Goal: Task Accomplishment & Management: Use online tool/utility

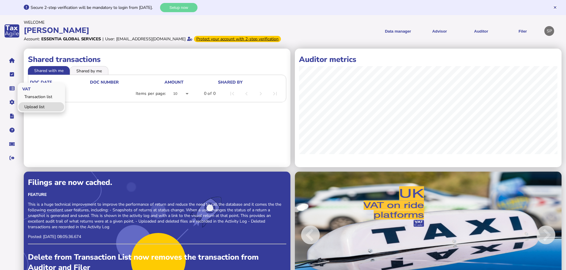
click at [39, 112] on link "Upload list" at bounding box center [41, 106] width 46 height 9
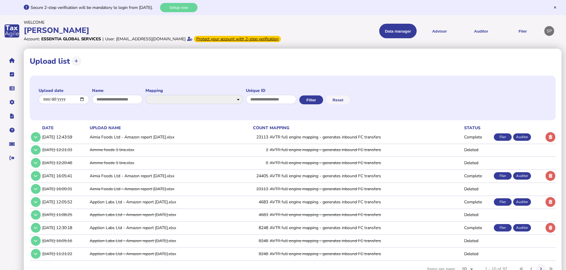
scroll to position [27, 0]
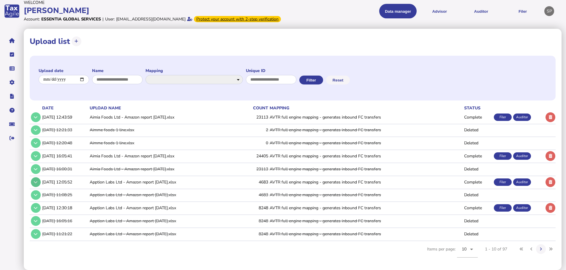
click at [36, 184] on icon at bounding box center [36, 182] width 4 height 4
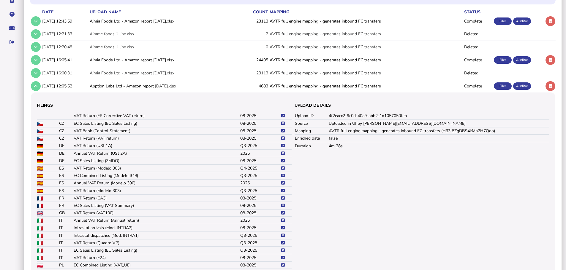
scroll to position [175, 0]
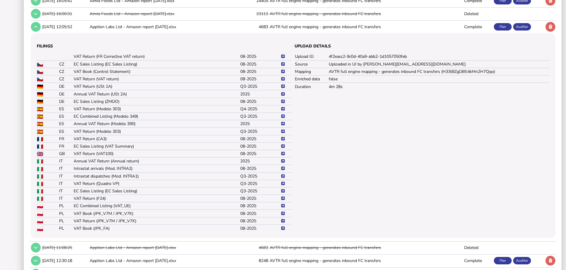
click at [283, 223] on icon at bounding box center [283, 221] width 4 height 4
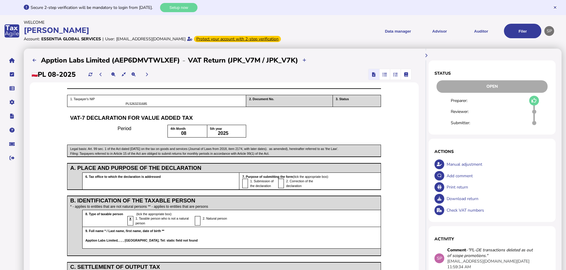
click at [461, 205] on div "Download return" at bounding box center [497, 199] width 105 height 12
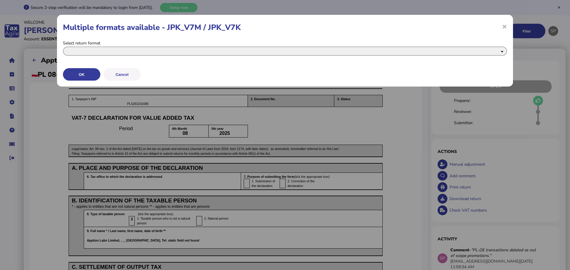
click at [123, 50] on select "**********" at bounding box center [285, 51] width 444 height 9
select select "**********"
click at [63, 47] on select "**********" at bounding box center [285, 51] width 444 height 9
click at [91, 75] on button "OK" at bounding box center [81, 74] width 37 height 12
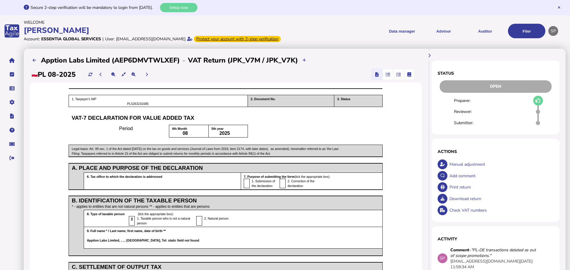
select return_0 "**********"
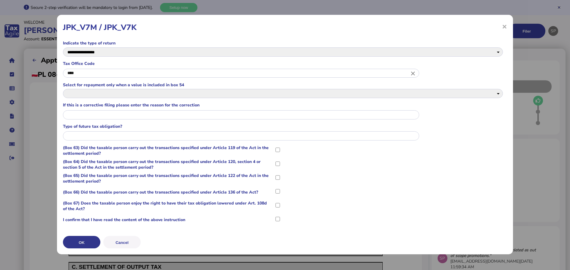
click at [91, 241] on button "OK" at bounding box center [81, 242] width 37 height 12
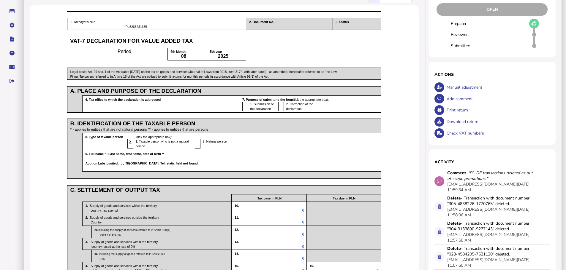
scroll to position [89, 0]
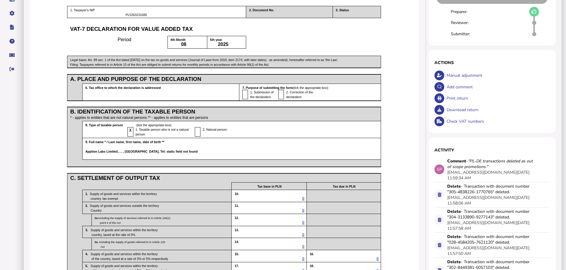
click at [462, 116] on div "Download return" at bounding box center [497, 110] width 105 height 12
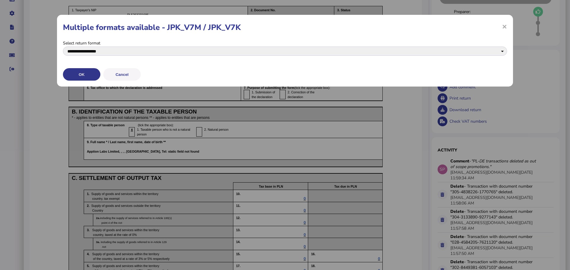
click at [90, 75] on button "OK" at bounding box center [81, 74] width 37 height 12
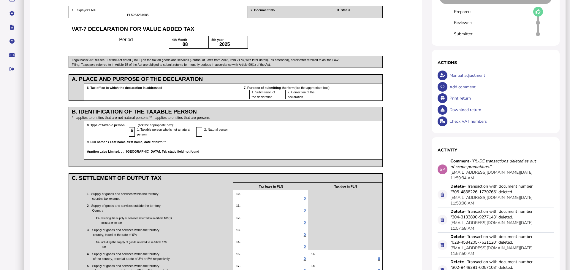
select return_0 "**********"
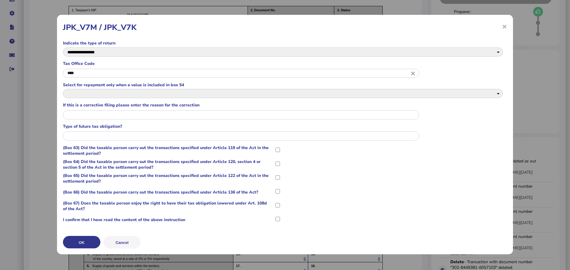
click at [89, 243] on button "OK" at bounding box center [81, 242] width 37 height 12
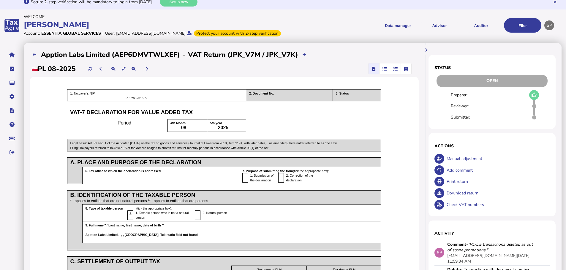
scroll to position [0, 0]
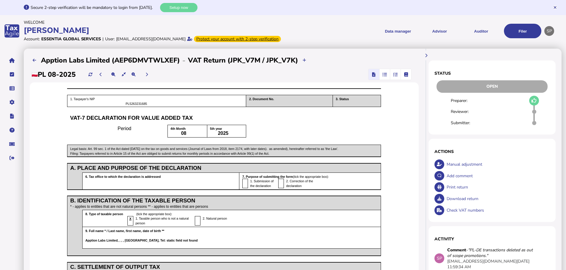
click at [468, 205] on div "Download return" at bounding box center [497, 199] width 105 height 12
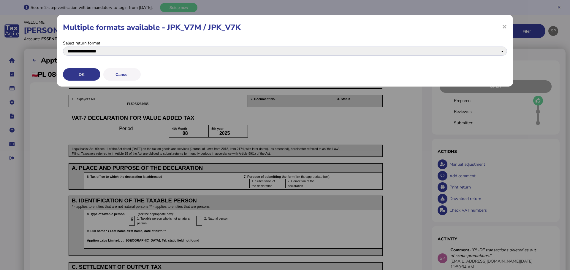
click at [88, 73] on button "OK" at bounding box center [81, 74] width 37 height 12
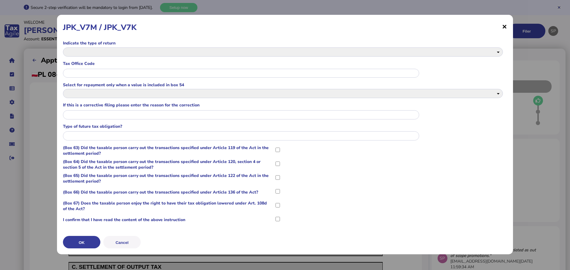
click at [504, 26] on span "×" at bounding box center [504, 26] width 5 height 11
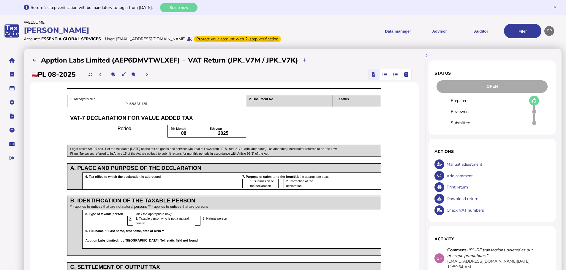
click at [463, 205] on div "Download return" at bounding box center [497, 199] width 105 height 12
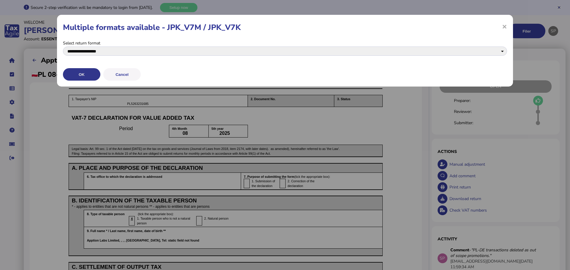
click at [94, 73] on button "OK" at bounding box center [81, 74] width 37 height 12
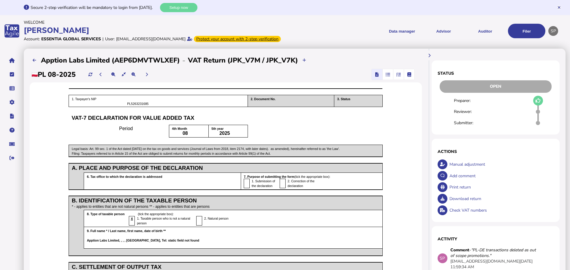
select return_0 "**********"
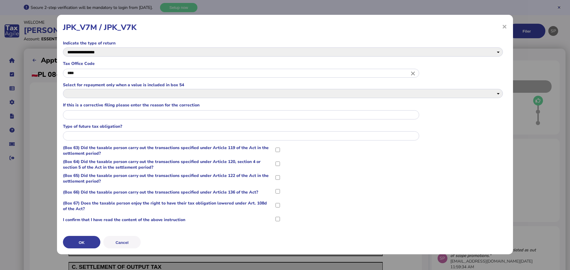
click at [508, 94] on div "**********" at bounding box center [285, 135] width 456 height 240
click at [501, 94] on 54_2 "**********" at bounding box center [283, 93] width 440 height 9
click at [498, 80] on div "**********" at bounding box center [285, 133] width 444 height 186
click at [127, 241] on button "Cancel" at bounding box center [121, 242] width 37 height 12
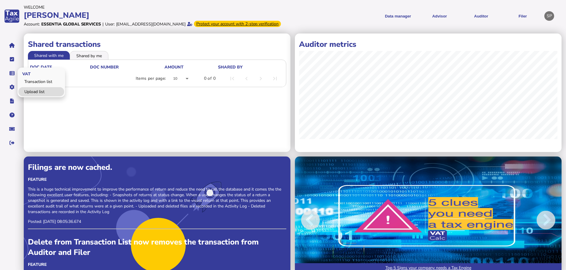
click at [29, 96] on link "Upload list" at bounding box center [41, 91] width 46 height 9
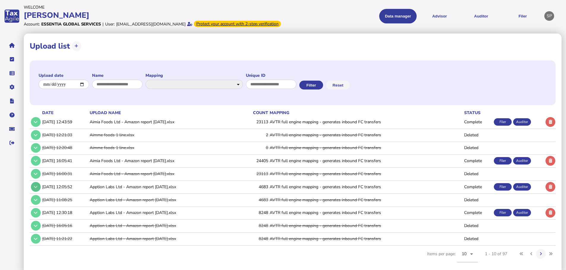
click at [35, 189] on icon at bounding box center [36, 187] width 4 height 4
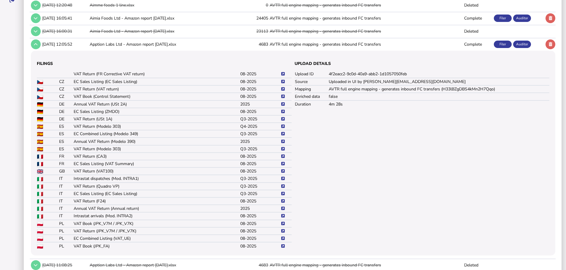
scroll to position [208, 0]
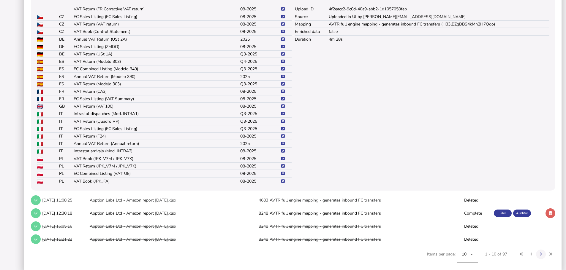
click at [282, 168] on icon at bounding box center [283, 166] width 4 height 4
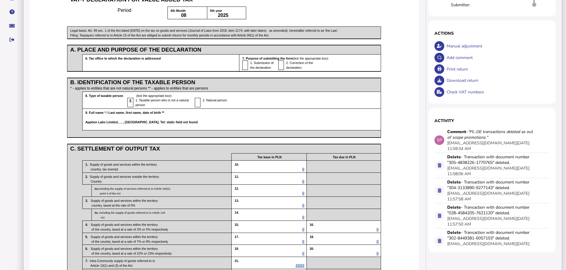
scroll to position [41, 0]
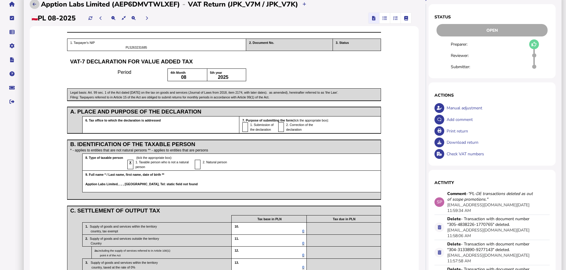
click at [37, 9] on button at bounding box center [35, 4] width 10 height 10
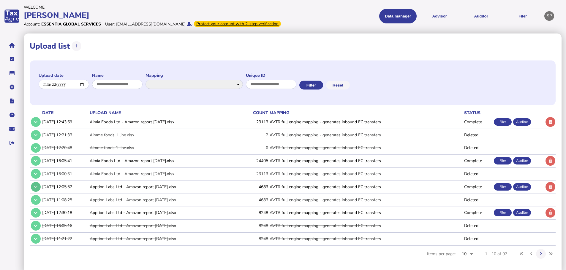
click at [35, 189] on icon at bounding box center [36, 187] width 4 height 4
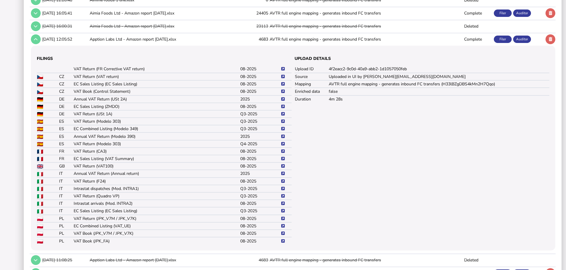
scroll to position [148, 0]
click at [282, 235] on icon at bounding box center [283, 233] width 4 height 4
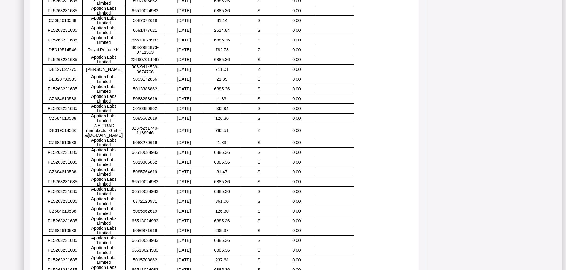
scroll to position [386, 0]
drag, startPoint x: 163, startPoint y: 125, endPoint x: 137, endPoint y: 125, distance: 26.1
copy span "132923018977"
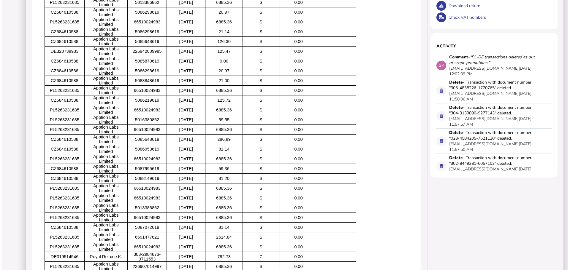
scroll to position [0, 0]
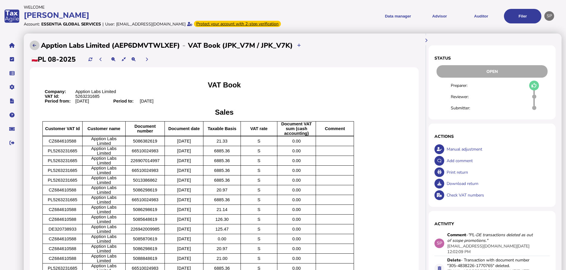
click at [34, 47] on icon at bounding box center [35, 46] width 4 height 4
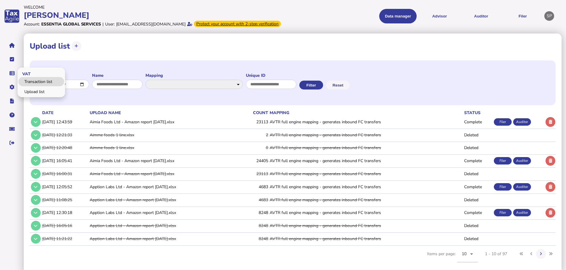
click at [35, 86] on link "Transaction list" at bounding box center [41, 81] width 46 height 9
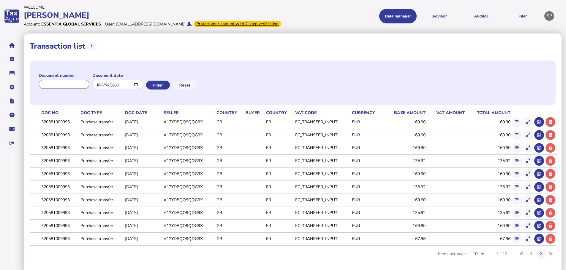
click at [77, 89] on input "input" at bounding box center [64, 84] width 51 height 9
paste input "**********"
type input "**********"
click at [163, 90] on button "Filter" at bounding box center [157, 85] width 24 height 9
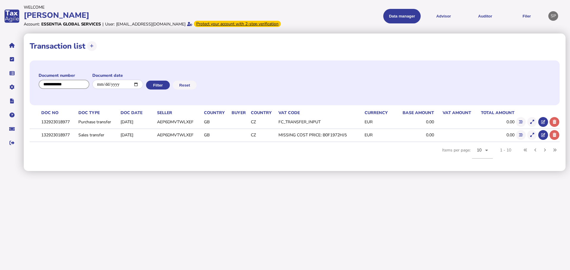
drag, startPoint x: 77, startPoint y: 90, endPoint x: 24, endPoint y: 91, distance: 52.8
click at [24, 91] on div "**********" at bounding box center [295, 103] width 542 height 138
paste input "**********"
click at [162, 90] on button "Filter" at bounding box center [157, 85] width 24 height 9
click at [533, 124] on icon at bounding box center [532, 122] width 4 height 4
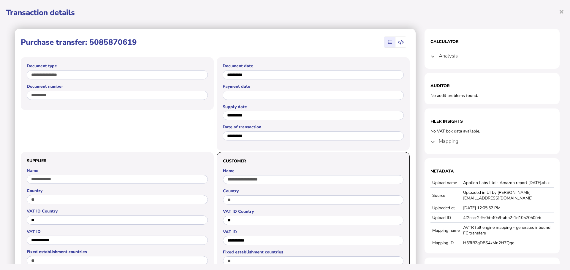
click at [389, 42] on span "button" at bounding box center [390, 42] width 10 height 11
click at [398, 42] on icon "button" at bounding box center [401, 42] width 6 height 0
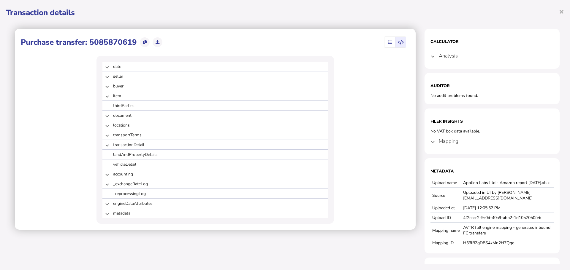
click at [385, 41] on span "button" at bounding box center [390, 42] width 10 height 11
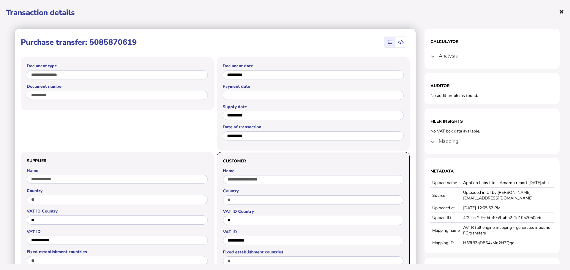
click at [561, 10] on span "×" at bounding box center [561, 11] width 5 height 11
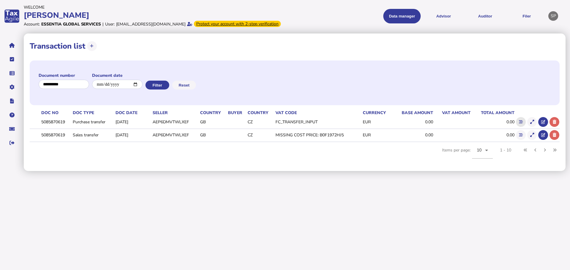
click at [522, 124] on icon at bounding box center [521, 122] width 4 height 4
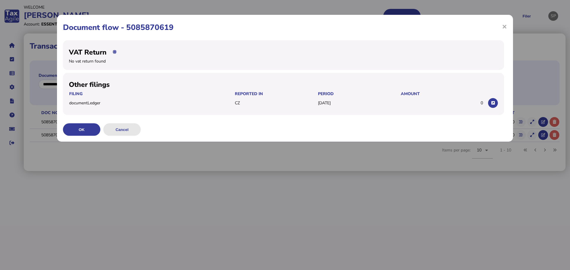
click at [132, 129] on button "Cancel" at bounding box center [121, 129] width 37 height 12
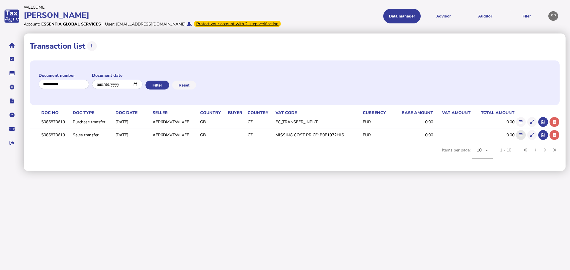
click at [522, 139] on button at bounding box center [521, 135] width 10 height 10
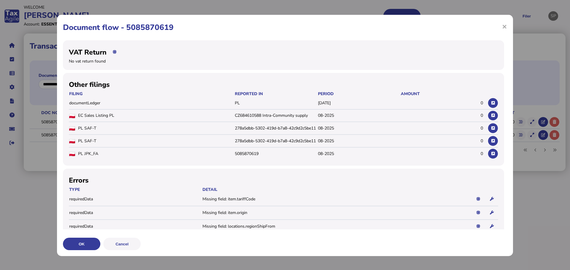
click at [134, 238] on div "OK Cancel" at bounding box center [285, 243] width 444 height 15
click at [133, 240] on button "Cancel" at bounding box center [121, 244] width 37 height 12
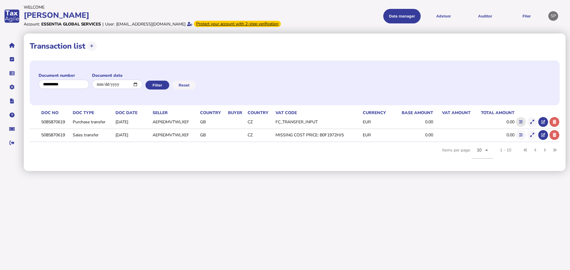
click at [520, 124] on icon at bounding box center [521, 122] width 4 height 4
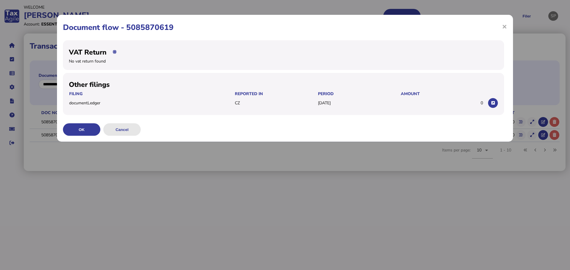
click at [132, 133] on button "Cancel" at bounding box center [121, 129] width 37 height 12
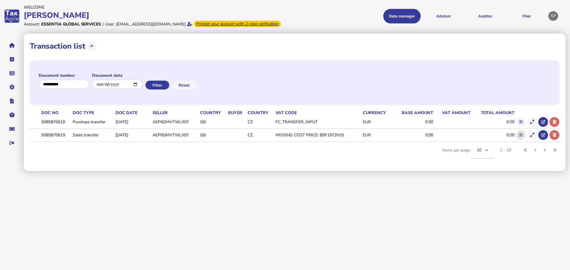
click at [519, 137] on icon at bounding box center [521, 135] width 4 height 4
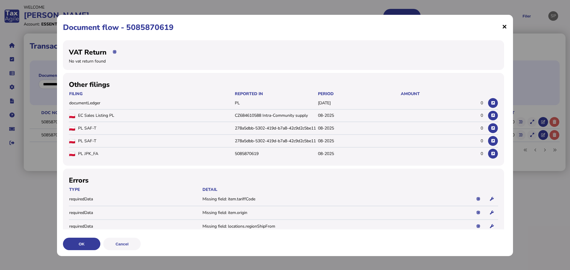
click at [502, 27] on span "×" at bounding box center [504, 26] width 5 height 11
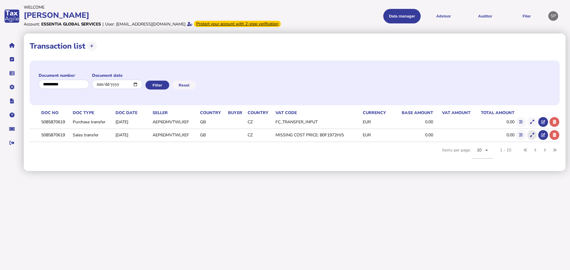
click at [532, 137] on icon at bounding box center [532, 135] width 4 height 4
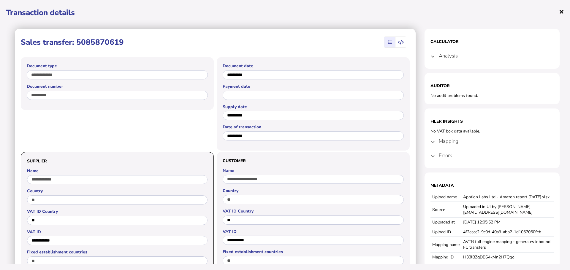
click at [560, 14] on span "×" at bounding box center [561, 11] width 5 height 11
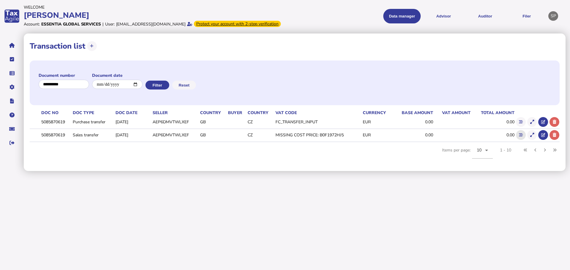
click at [520, 137] on icon at bounding box center [521, 135] width 4 height 4
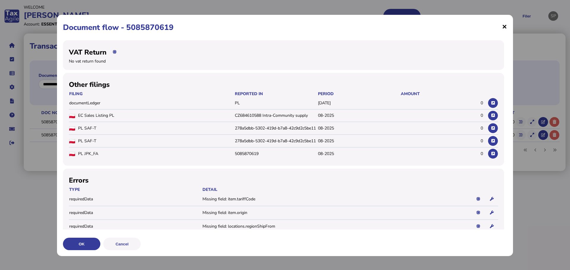
click at [502, 26] on span "×" at bounding box center [504, 26] width 5 height 11
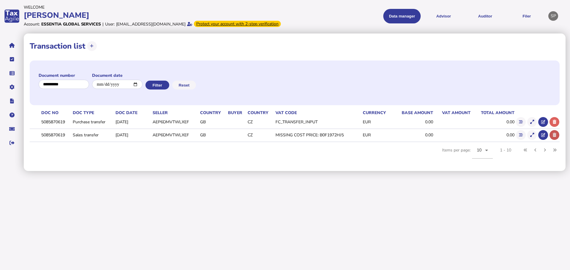
click at [554, 137] on icon at bounding box center [555, 135] width 4 height 4
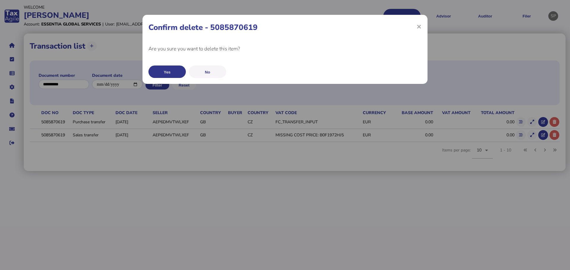
click at [175, 72] on button "Yes" at bounding box center [166, 72] width 37 height 12
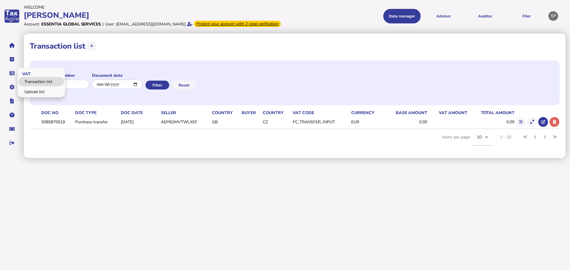
click at [38, 86] on link "Transaction list" at bounding box center [41, 81] width 46 height 9
click at [62, 87] on input "input" at bounding box center [64, 84] width 51 height 9
drag, startPoint x: 75, startPoint y: 92, endPoint x: 4, endPoint y: 93, distance: 70.9
click at [4, 93] on div "**********" at bounding box center [285, 79] width 570 height 158
paste input "**********"
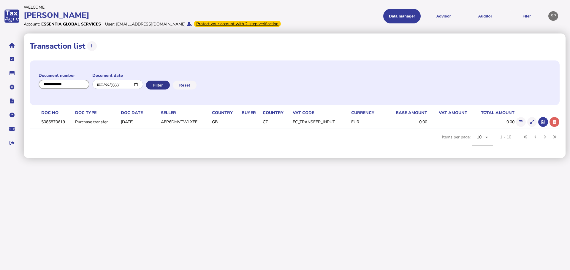
type input "**********"
click at [167, 90] on button "Filter" at bounding box center [157, 85] width 24 height 9
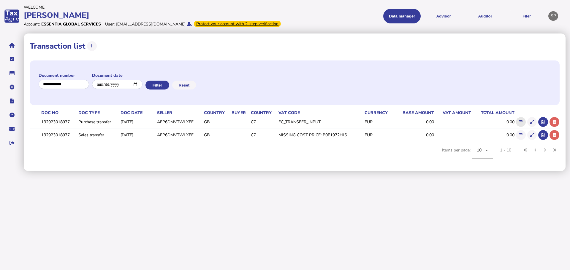
click at [519, 124] on icon at bounding box center [521, 122] width 4 height 4
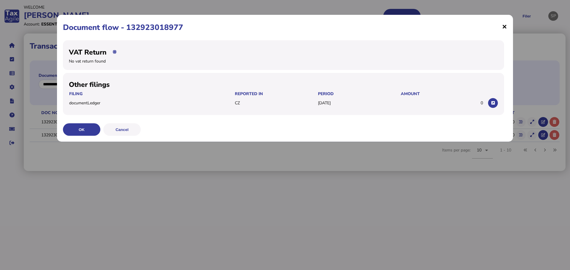
click at [506, 26] on span "×" at bounding box center [504, 26] width 5 height 11
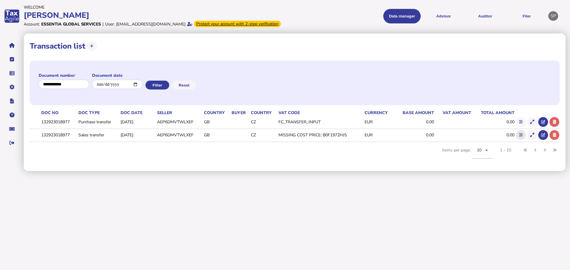
click at [522, 137] on icon at bounding box center [521, 135] width 4 height 4
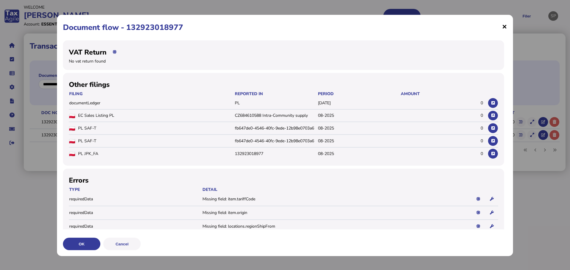
click at [502, 26] on span "×" at bounding box center [504, 26] width 5 height 11
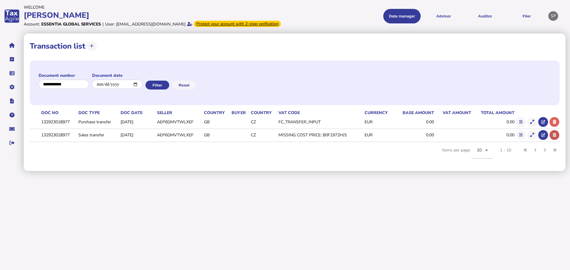
click at [553, 137] on icon at bounding box center [555, 135] width 4 height 4
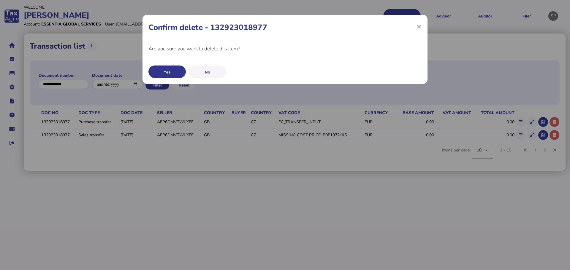
click at [179, 73] on button "Yes" at bounding box center [166, 72] width 37 height 12
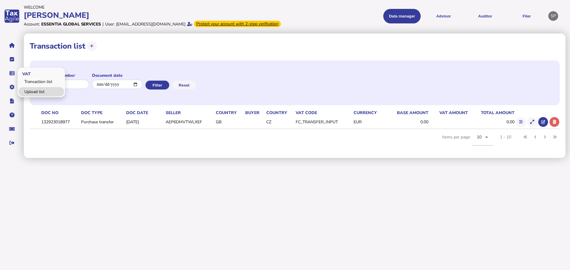
click at [34, 96] on link "Upload list" at bounding box center [41, 91] width 46 height 9
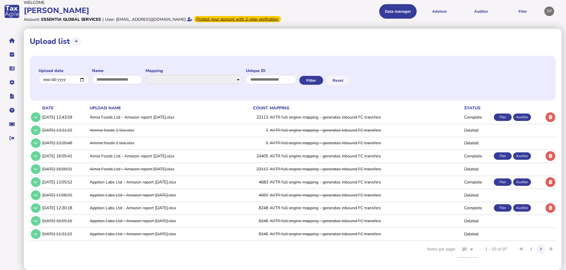
scroll to position [12, 0]
click at [37, 182] on icon at bounding box center [36, 182] width 4 height 4
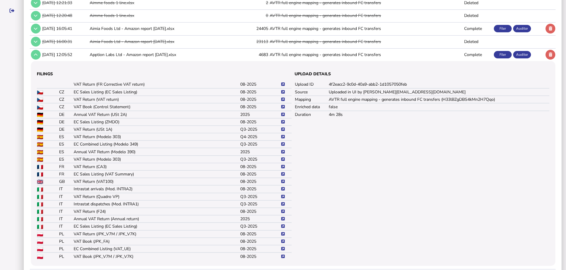
scroll to position [160, 0]
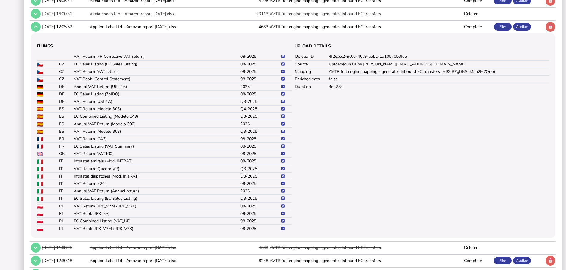
click at [284, 208] on icon at bounding box center [283, 207] width 4 height 4
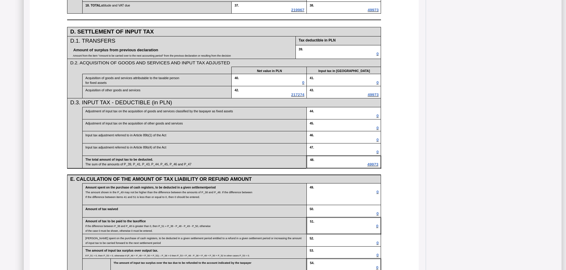
scroll to position [487, 0]
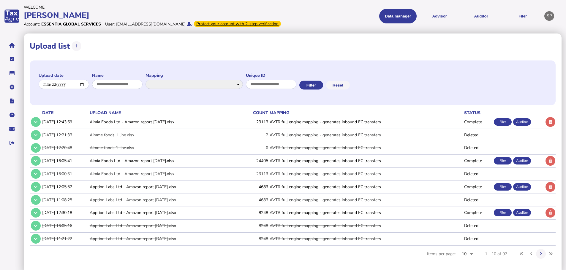
click at [52, 191] on td "[DATE] 12:05:52" at bounding box center [64, 187] width 47 height 12
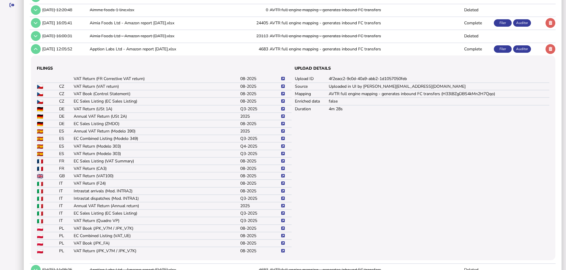
scroll to position [148, 0]
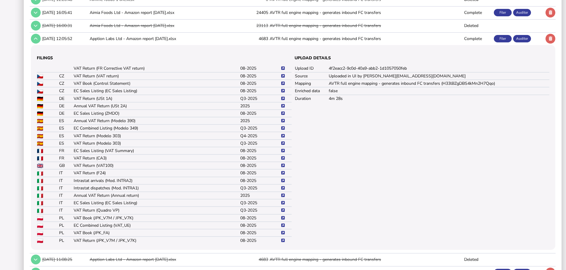
click at [283, 220] on icon at bounding box center [283, 218] width 4 height 4
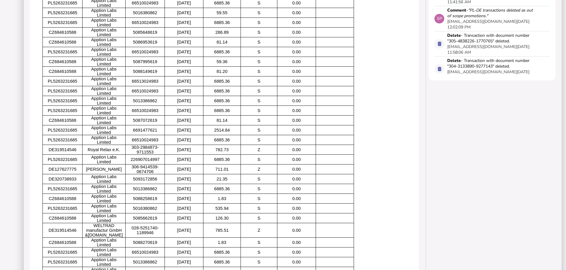
scroll to position [454, 0]
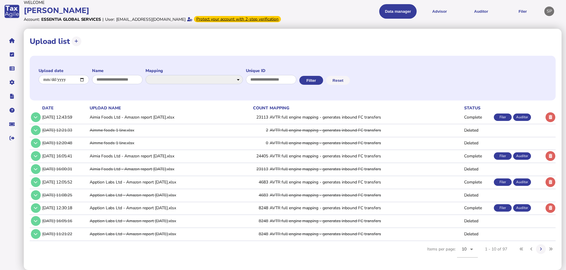
scroll to position [12, 0]
click at [35, 181] on icon at bounding box center [36, 182] width 4 height 4
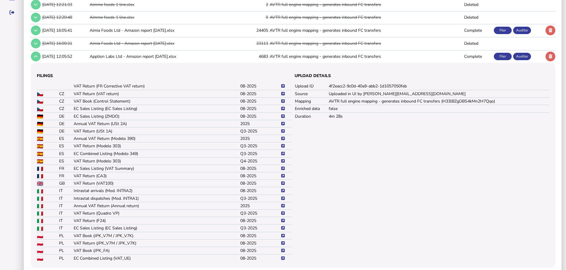
scroll to position [220, 0]
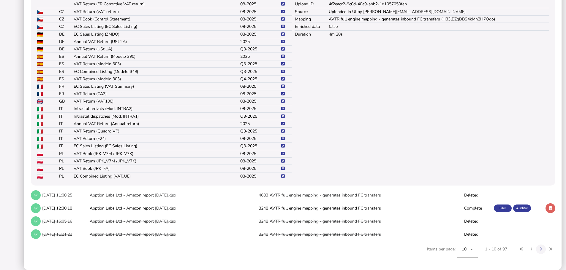
click at [283, 162] on icon at bounding box center [283, 161] width 4 height 4
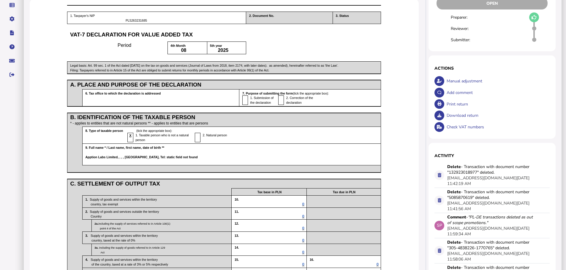
scroll to position [59, 0]
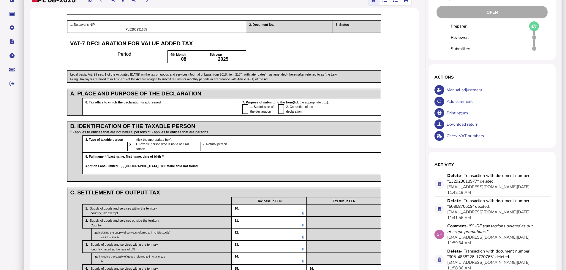
click at [458, 119] on div "Print return" at bounding box center [497, 113] width 105 height 12
click at [453, 130] on div "Download return" at bounding box center [497, 125] width 105 height 12
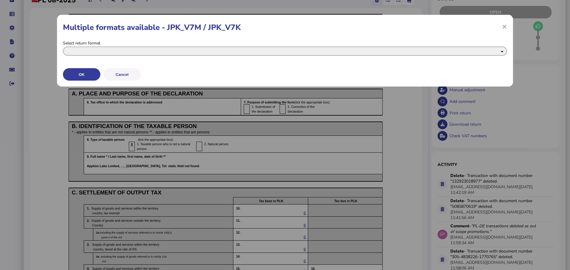
click at [92, 51] on select "**********" at bounding box center [285, 51] width 444 height 9
select select "**********"
click at [63, 47] on select "**********" at bounding box center [285, 51] width 444 height 9
click at [92, 75] on button "OK" at bounding box center [81, 74] width 37 height 12
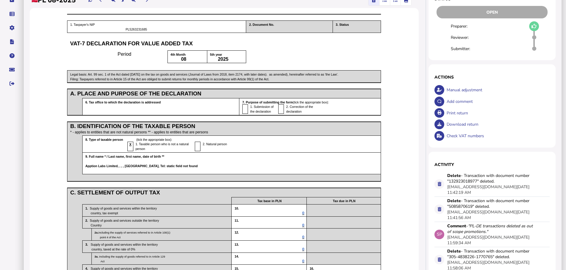
select return_0 "**********"
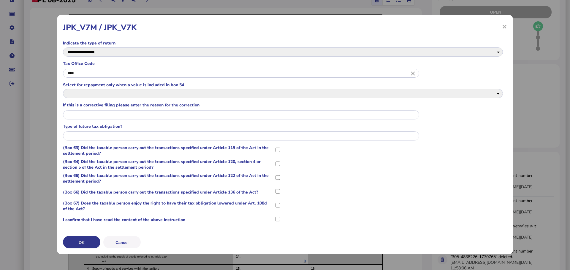
click at [78, 242] on button "OK" at bounding box center [81, 242] width 37 height 12
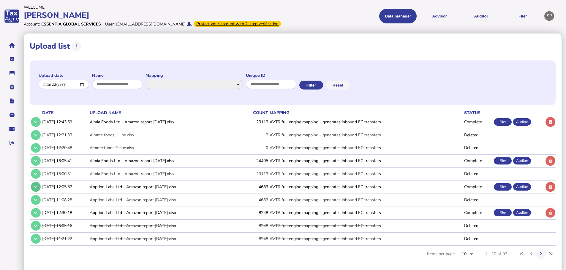
click at [34, 189] on icon at bounding box center [36, 187] width 4 height 4
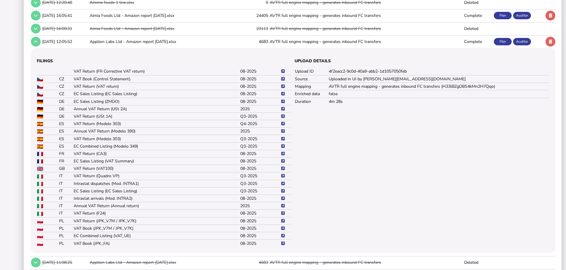
scroll to position [208, 0]
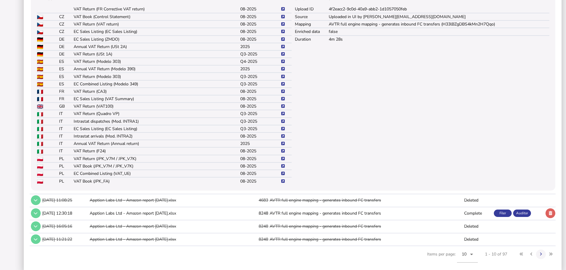
click at [283, 176] on icon at bounding box center [283, 174] width 4 height 4
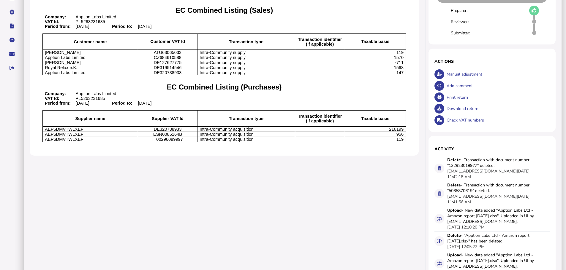
scroll to position [75, 0]
click at [459, 114] on div "Download return" at bounding box center [497, 109] width 105 height 12
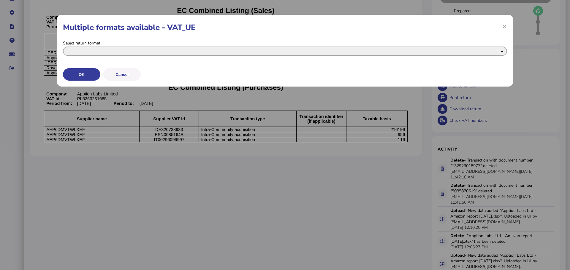
click at [114, 53] on select "**********" at bounding box center [285, 51] width 444 height 9
select select "**********"
click at [63, 47] on select "**********" at bounding box center [285, 51] width 444 height 9
click at [87, 73] on button "OK" at bounding box center [81, 74] width 37 height 12
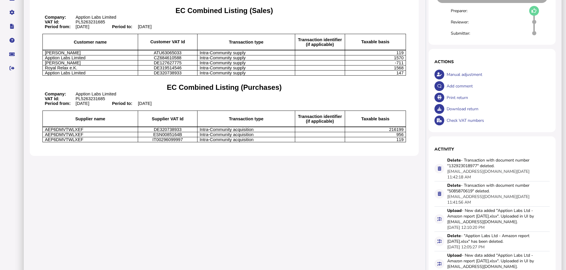
select return_0 "**********"
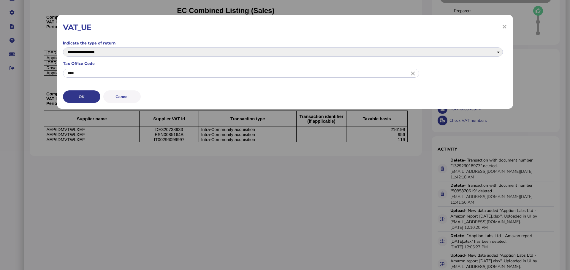
click at [84, 97] on button "OK" at bounding box center [81, 97] width 37 height 12
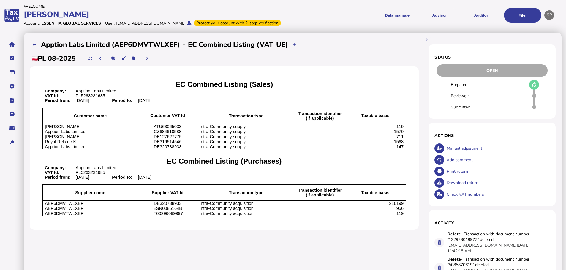
scroll to position [0, 0]
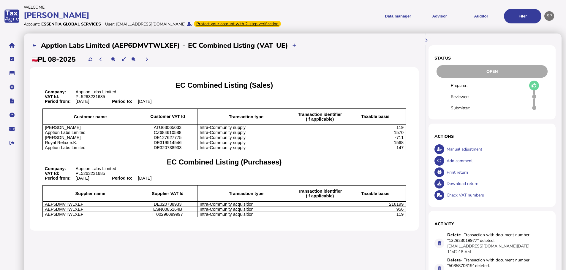
click at [520, 178] on div "Print return" at bounding box center [497, 173] width 105 height 12
click at [455, 190] on div "Download return" at bounding box center [497, 184] width 105 height 12
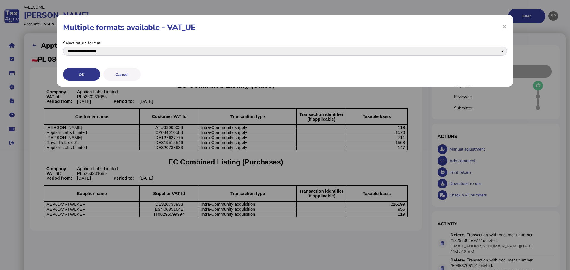
click at [90, 72] on button "OK" at bounding box center [81, 74] width 37 height 12
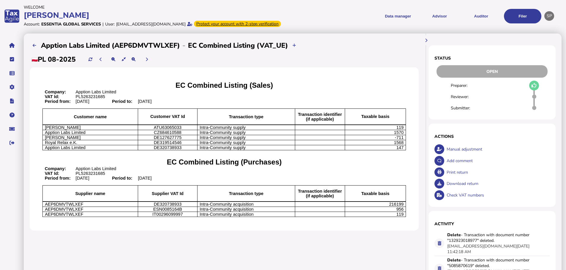
select return_0 "**********"
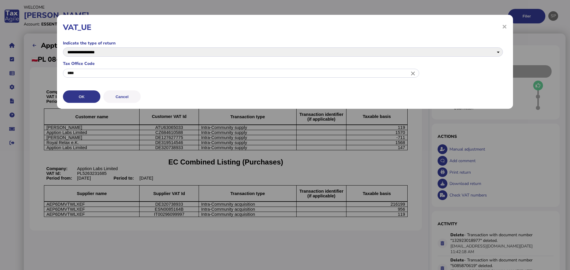
click at [95, 94] on button "OK" at bounding box center [81, 97] width 37 height 12
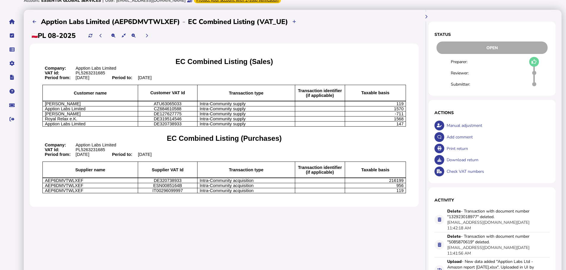
scroll to position [15, 0]
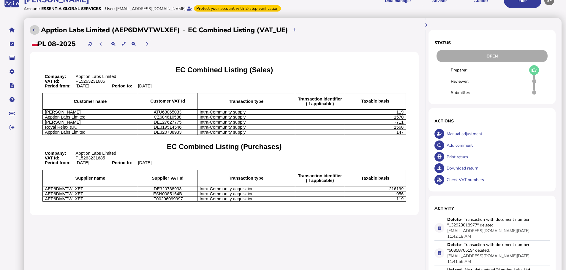
click at [36, 35] on button at bounding box center [35, 30] width 10 height 10
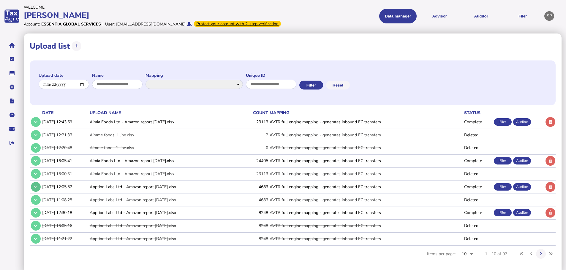
click at [39, 192] on button at bounding box center [36, 187] width 10 height 10
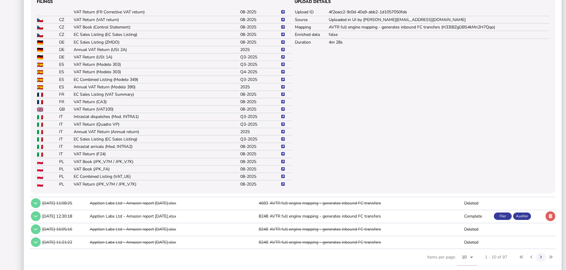
scroll to position [208, 0]
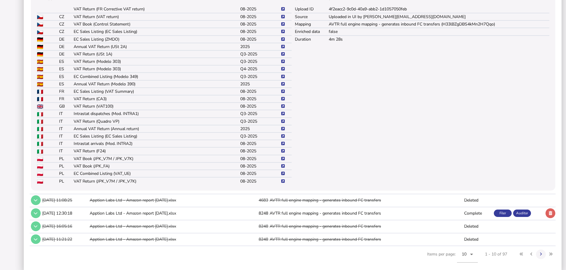
click at [282, 176] on icon at bounding box center [283, 174] width 4 height 4
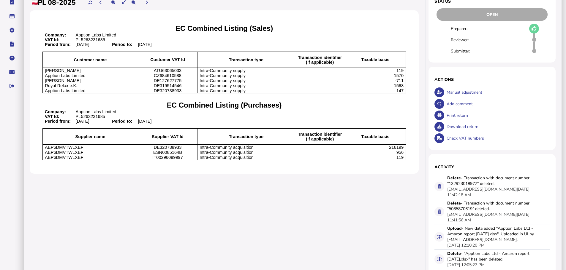
scroll to position [59, 0]
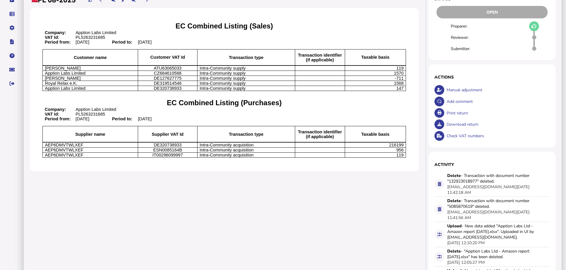
click at [457, 130] on div "Download return" at bounding box center [497, 125] width 105 height 12
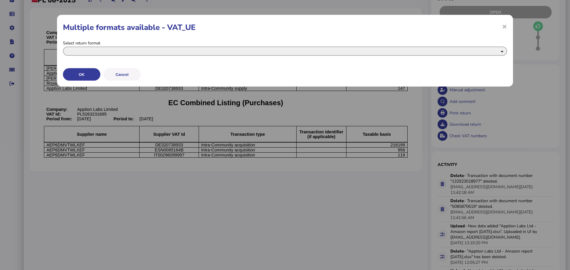
click at [91, 53] on select "**********" at bounding box center [285, 51] width 444 height 9
select select "**********"
click at [63, 47] on select "**********" at bounding box center [285, 51] width 444 height 9
click at [90, 72] on button "OK" at bounding box center [81, 74] width 37 height 12
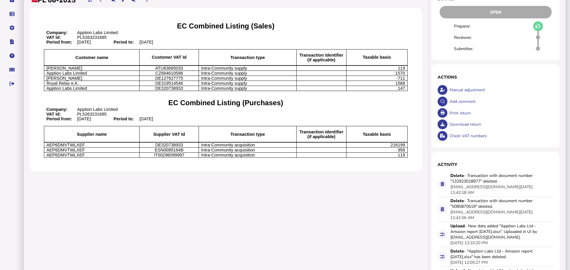
select return_0 "**********"
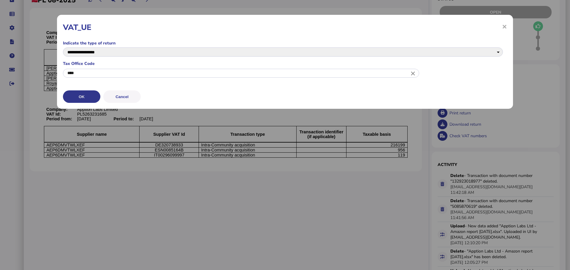
click at [87, 95] on button "OK" at bounding box center [81, 97] width 37 height 12
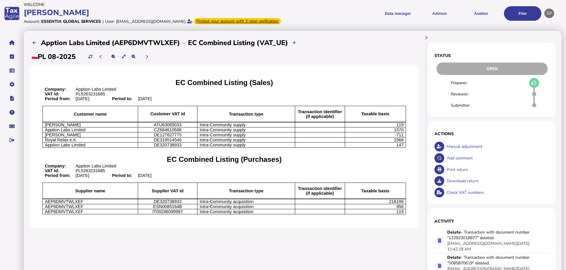
scroll to position [0, 0]
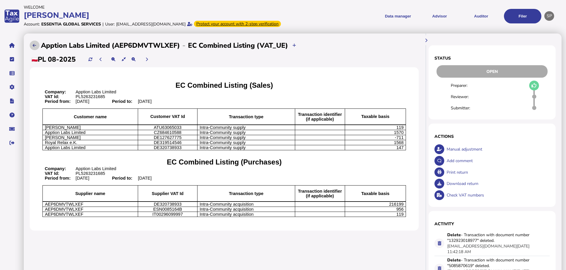
click at [33, 49] on button at bounding box center [35, 46] width 10 height 10
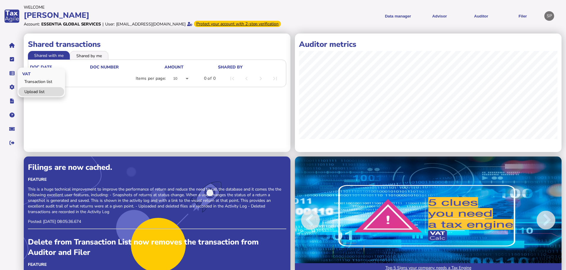
click at [35, 96] on link "Upload list" at bounding box center [41, 91] width 46 height 9
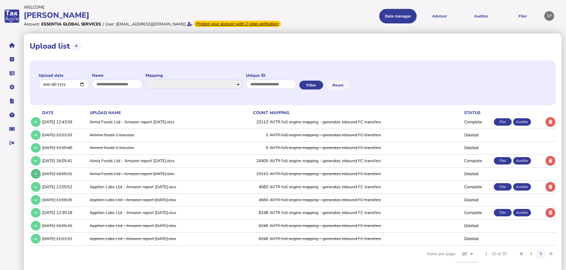
scroll to position [12, 0]
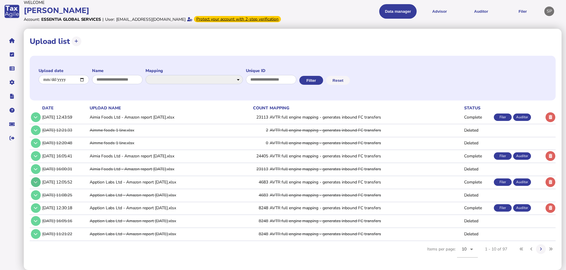
click at [39, 180] on button at bounding box center [36, 183] width 10 height 10
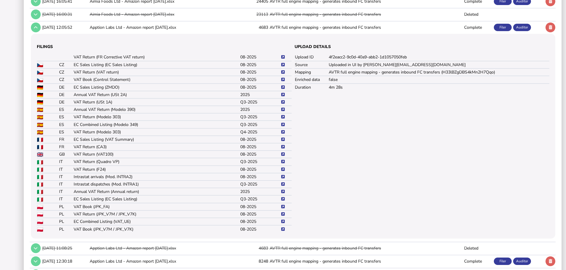
scroll to position [160, 0]
click at [283, 223] on icon at bounding box center [283, 221] width 4 height 4
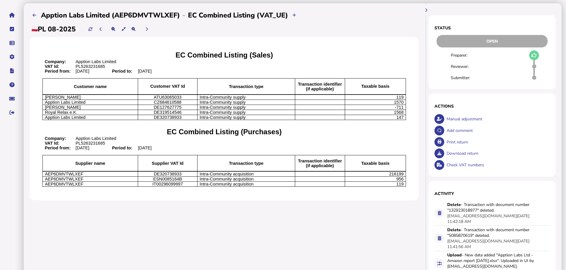
scroll to position [30, 0]
click at [459, 160] on div "Download return" at bounding box center [497, 154] width 105 height 12
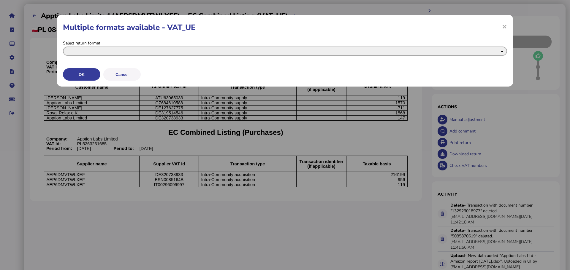
click at [101, 54] on select "**********" at bounding box center [285, 51] width 444 height 9
select select "**********"
click at [63, 47] on select "**********" at bounding box center [285, 51] width 444 height 9
click at [94, 71] on button "OK" at bounding box center [81, 74] width 37 height 12
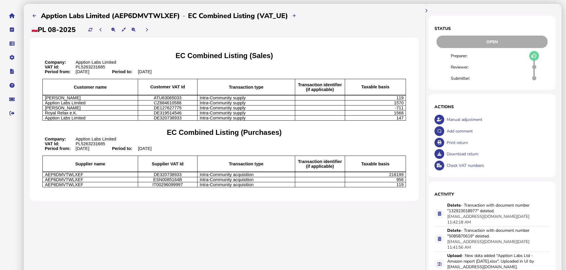
select return_0 "**********"
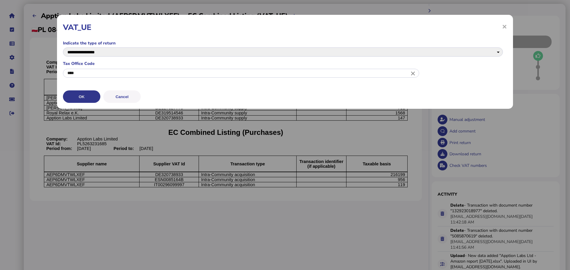
click at [79, 94] on button "OK" at bounding box center [81, 97] width 37 height 12
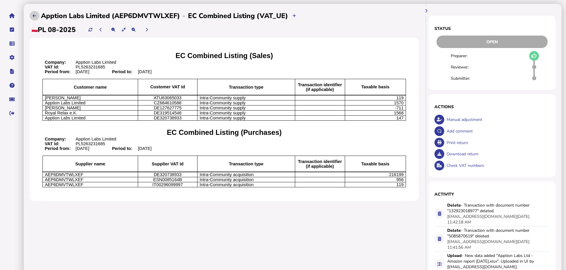
click at [33, 18] on icon at bounding box center [35, 16] width 4 height 4
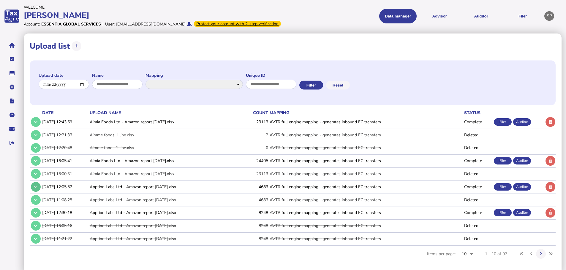
click at [39, 192] on button at bounding box center [36, 187] width 10 height 10
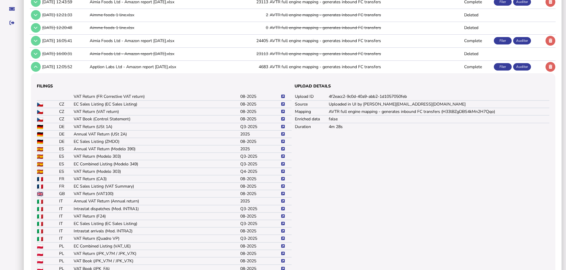
scroll to position [148, 0]
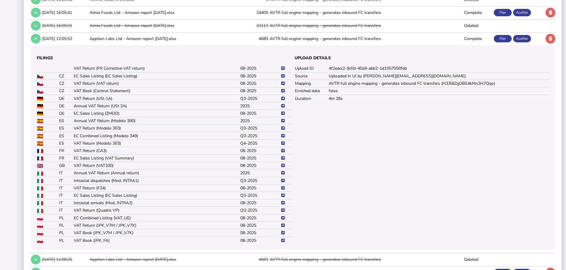
click at [282, 228] on icon at bounding box center [283, 226] width 4 height 4
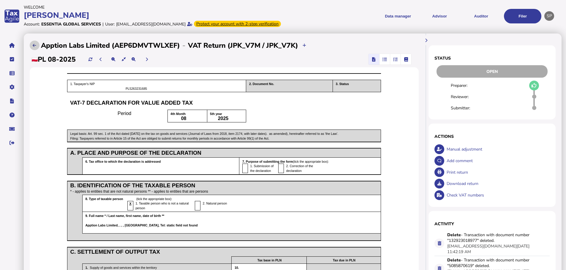
click at [36, 47] on icon at bounding box center [35, 46] width 4 height 4
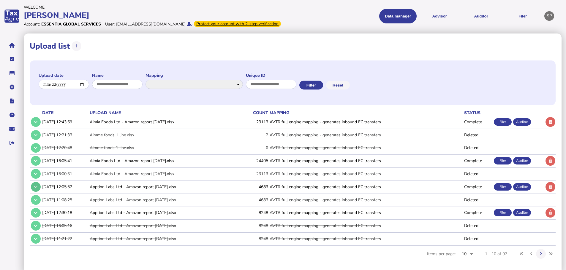
click at [37, 189] on icon at bounding box center [36, 187] width 4 height 4
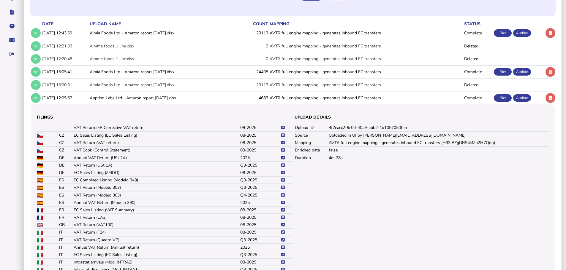
scroll to position [148, 0]
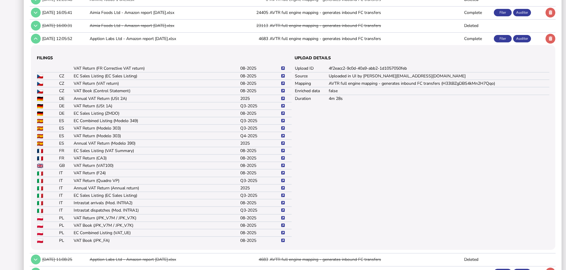
click at [283, 228] on icon at bounding box center [283, 226] width 4 height 4
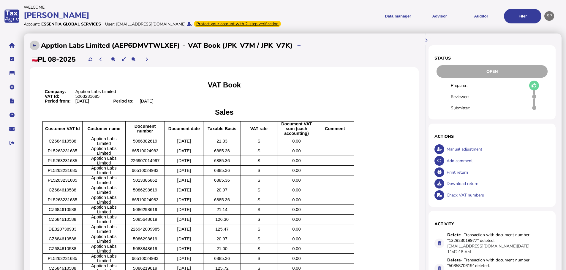
click at [35, 47] on icon at bounding box center [35, 46] width 4 height 4
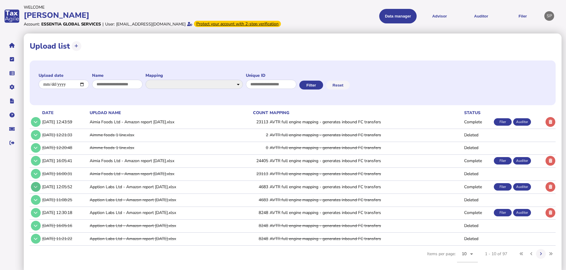
click at [34, 192] on button at bounding box center [36, 187] width 10 height 10
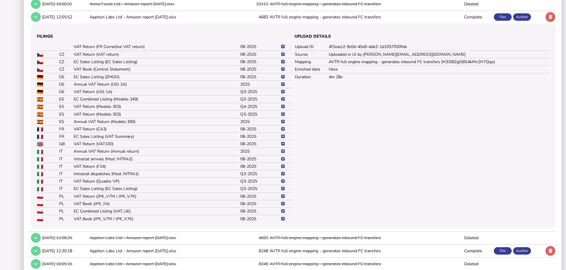
scroll to position [178, 0]
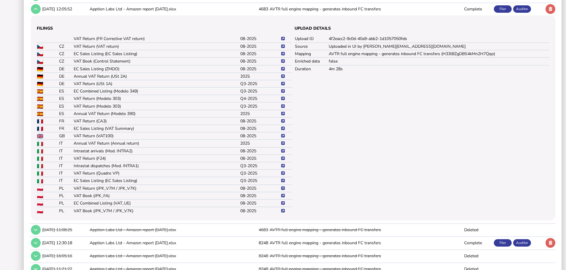
click at [281, 191] on icon at bounding box center [283, 189] width 4 height 4
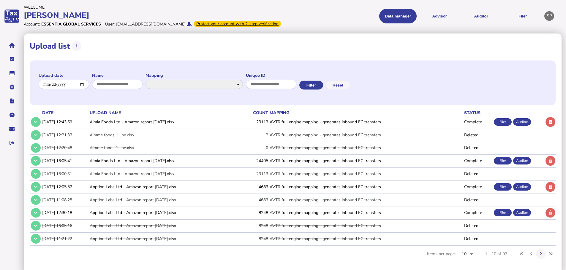
click at [37, 189] on icon at bounding box center [36, 187] width 4 height 4
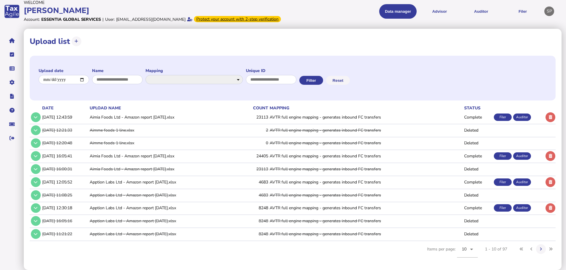
scroll to position [12, 0]
click at [33, 183] on button at bounding box center [36, 183] width 10 height 10
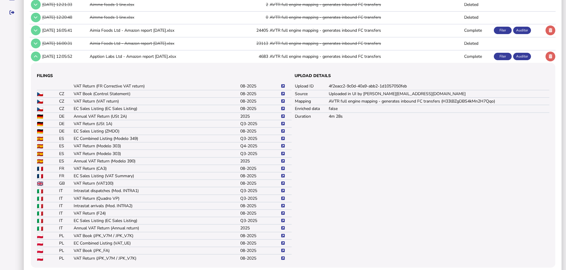
scroll to position [190, 0]
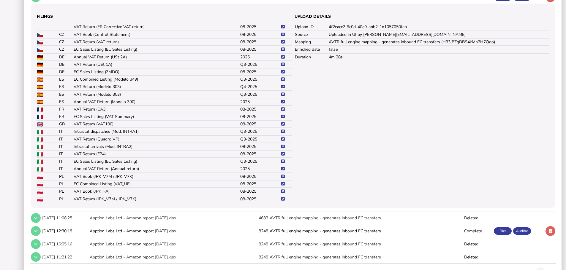
click at [283, 179] on icon at bounding box center [283, 177] width 4 height 4
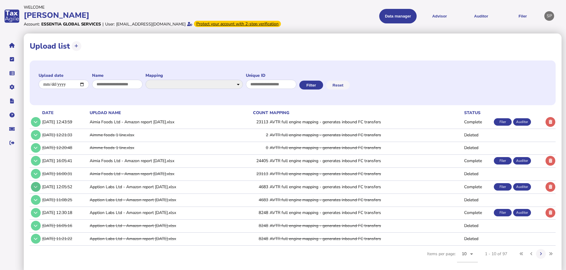
click at [38, 192] on button at bounding box center [36, 187] width 10 height 10
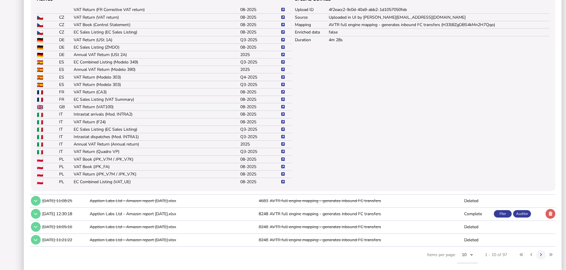
scroll to position [208, 0]
click at [282, 176] on icon at bounding box center [283, 174] width 4 height 4
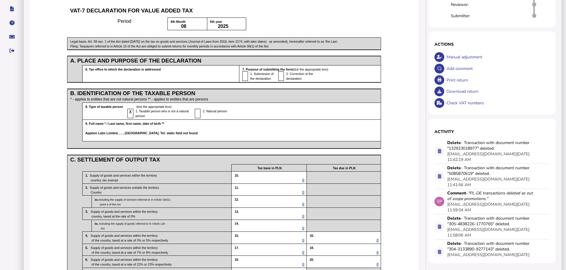
scroll to position [89, 0]
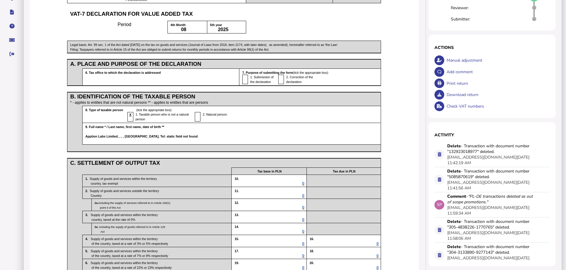
click at [453, 101] on div "Download return" at bounding box center [497, 95] width 105 height 12
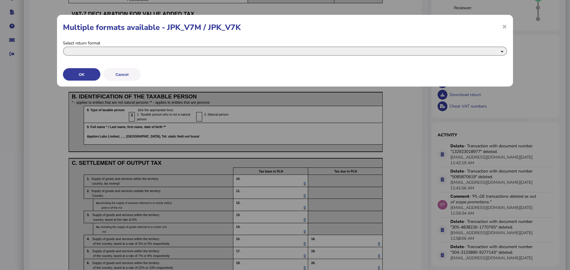
click at [111, 54] on select "**********" at bounding box center [285, 51] width 444 height 9
select select "**********"
click at [63, 47] on select "**********" at bounding box center [285, 51] width 444 height 9
click at [85, 76] on button "OK" at bounding box center [81, 74] width 37 height 12
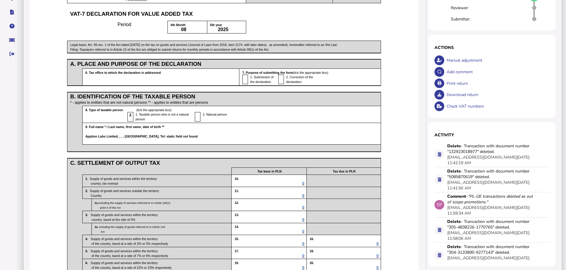
select return_0 "**********"
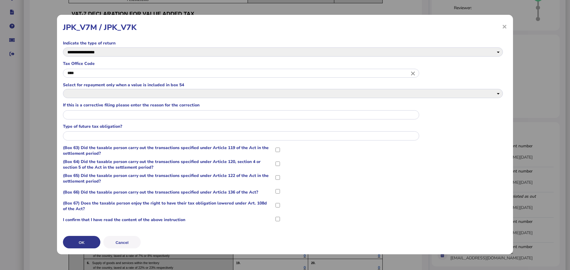
click at [89, 241] on button "OK" at bounding box center [81, 242] width 37 height 12
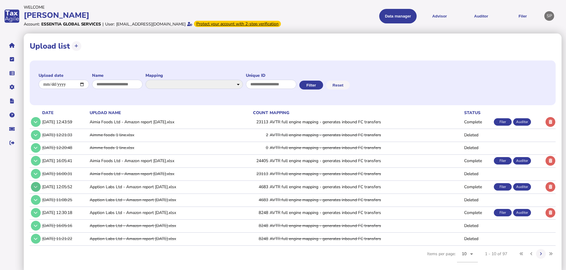
click at [35, 189] on icon at bounding box center [36, 187] width 4 height 4
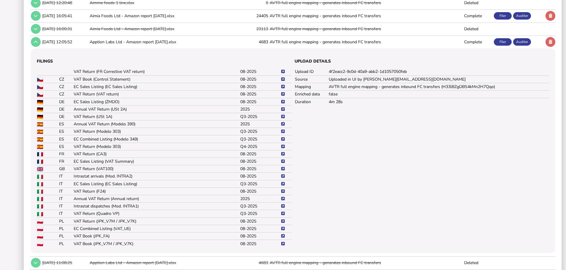
scroll to position [178, 0]
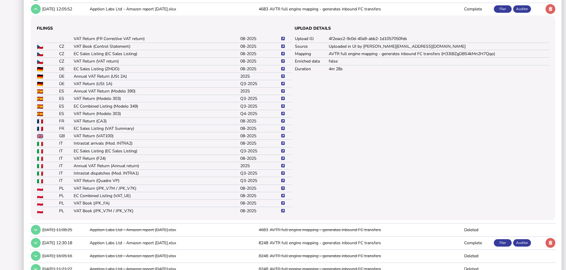
click at [284, 191] on icon at bounding box center [283, 189] width 4 height 4
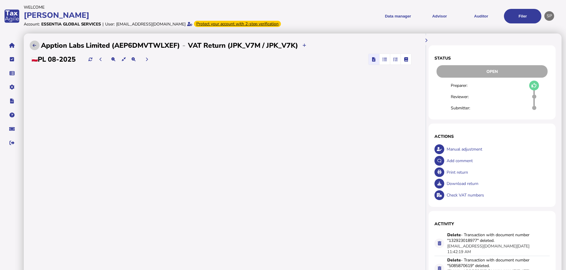
click at [33, 47] on icon at bounding box center [35, 46] width 4 height 4
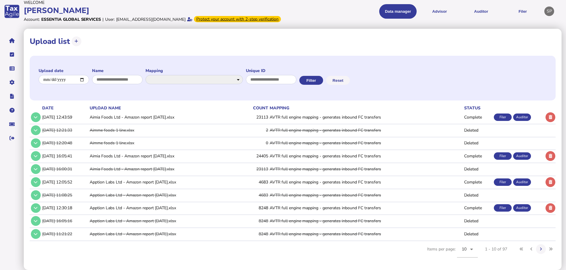
scroll to position [12, 0]
click at [39, 180] on button at bounding box center [36, 183] width 10 height 10
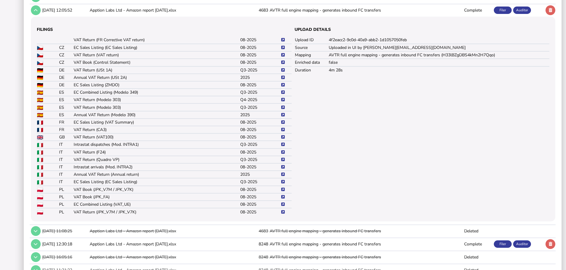
scroll to position [190, 0]
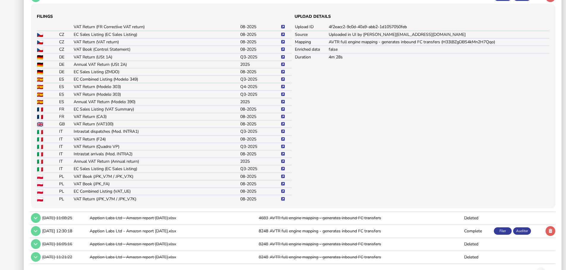
click at [284, 180] on td at bounding box center [286, 176] width 11 height 7
click at [283, 179] on icon at bounding box center [283, 177] width 4 height 4
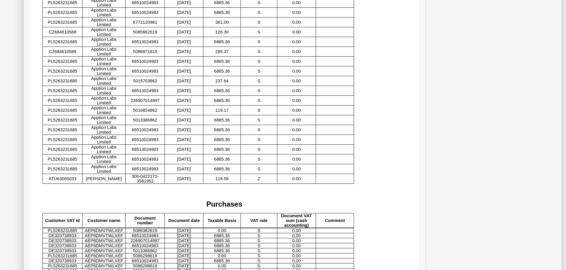
scroll to position [564, 0]
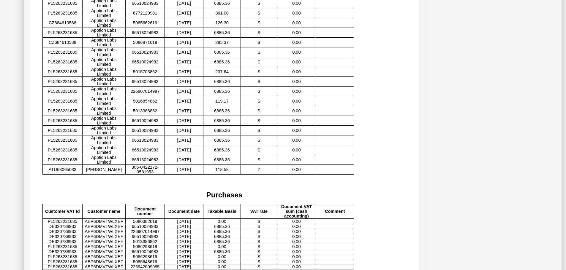
drag, startPoint x: 161, startPoint y: 97, endPoint x: 140, endPoint y: 96, distance: 21.1
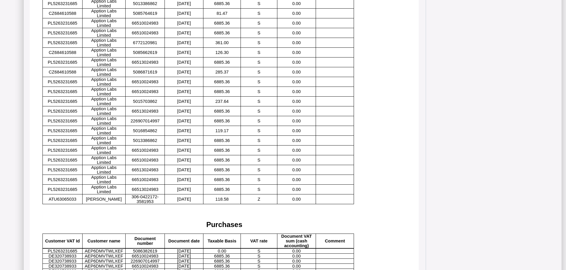
copy span "5085648619"
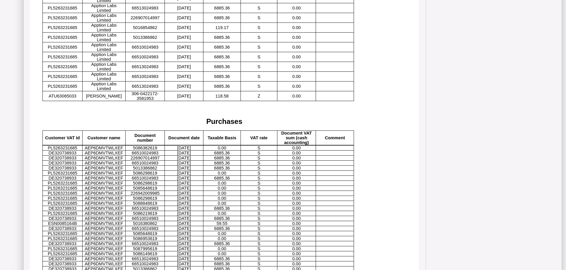
scroll to position [632, 0]
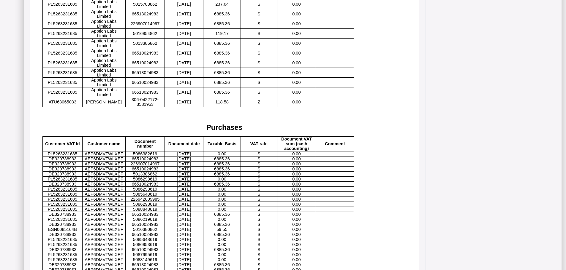
drag, startPoint x: 161, startPoint y: 45, endPoint x: 134, endPoint y: 45, distance: 27.0
click at [134, 253] on p "5087995619" at bounding box center [145, 255] width 35 height 5
copy span "5087995619"
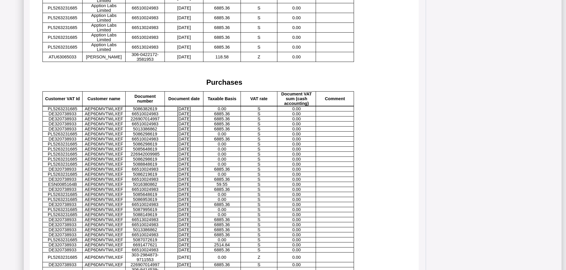
scroll to position [691, 0]
